Goal: Task Accomplishment & Management: Complete application form

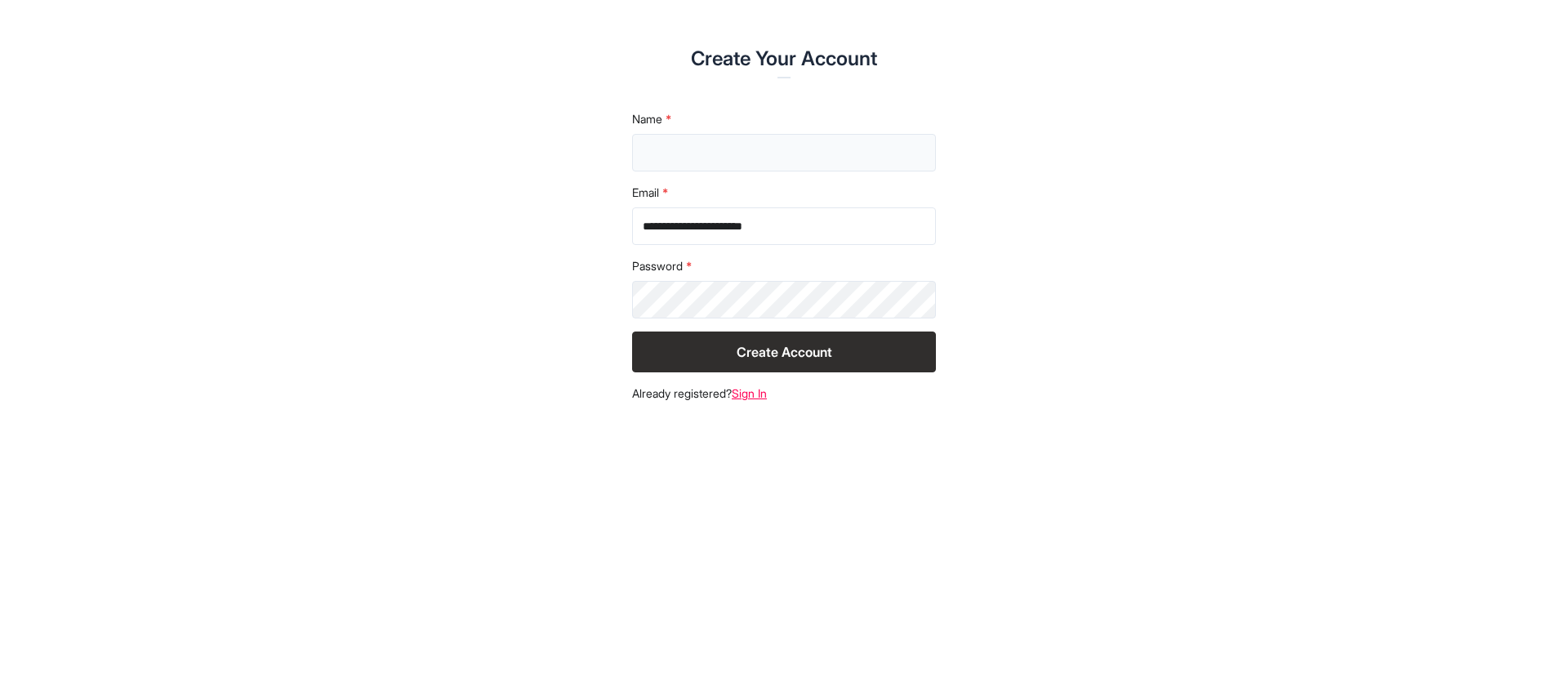
click at [674, 164] on input "text" at bounding box center [784, 153] width 303 height 38
type input "**********"
click at [777, 352] on button "Create Account" at bounding box center [784, 352] width 303 height 41
